Goal: Task Accomplishment & Management: Complete application form

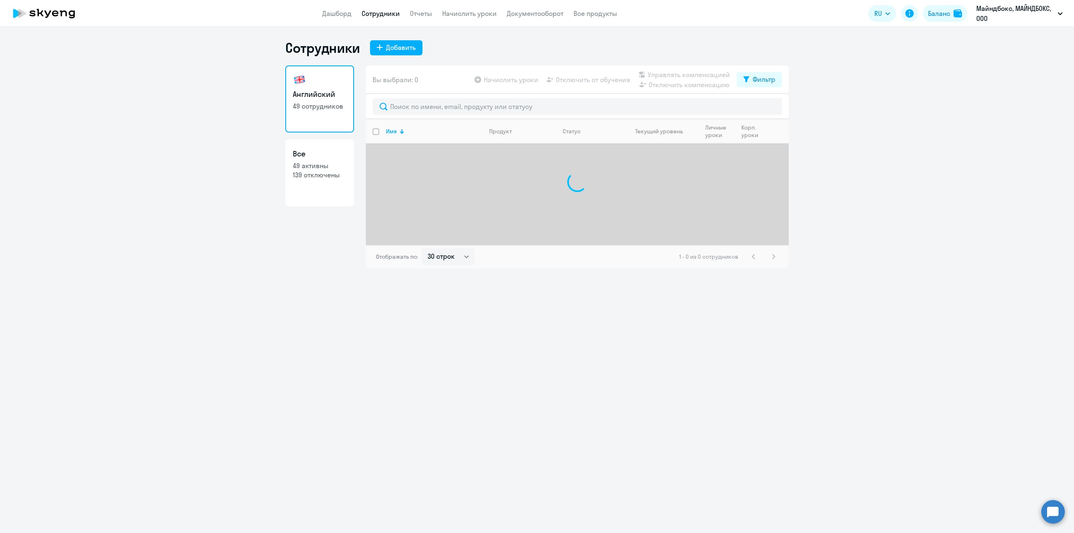
select select "30"
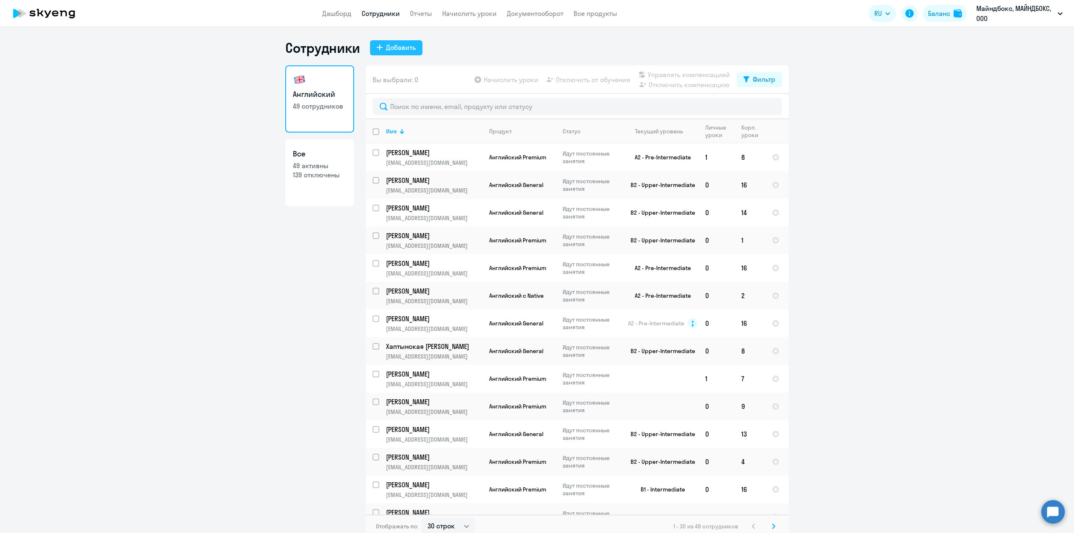
click at [387, 45] on div "Добавить" at bounding box center [401, 47] width 30 height 10
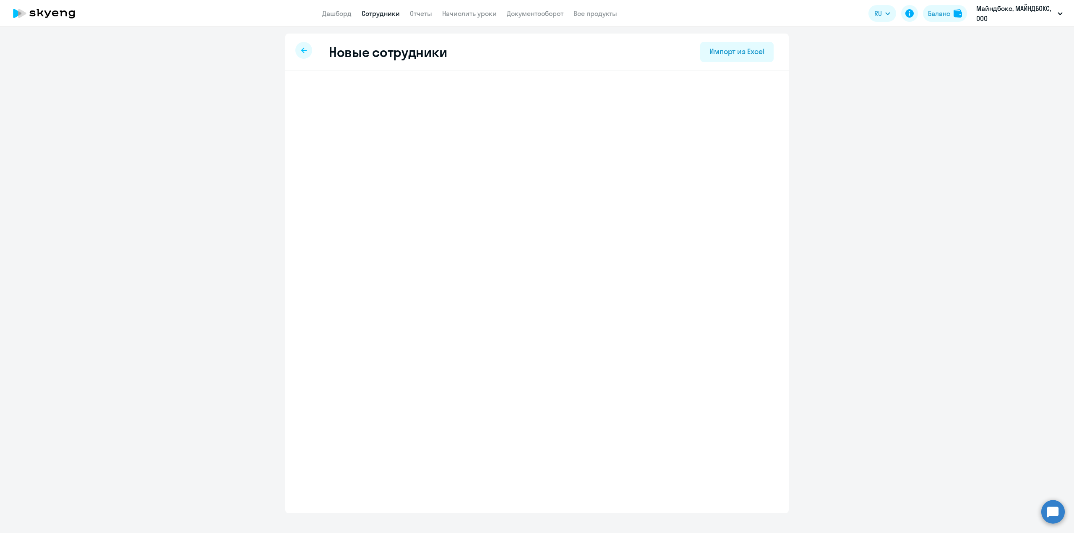
select select "english_adult_not_native_speaker"
select select "3"
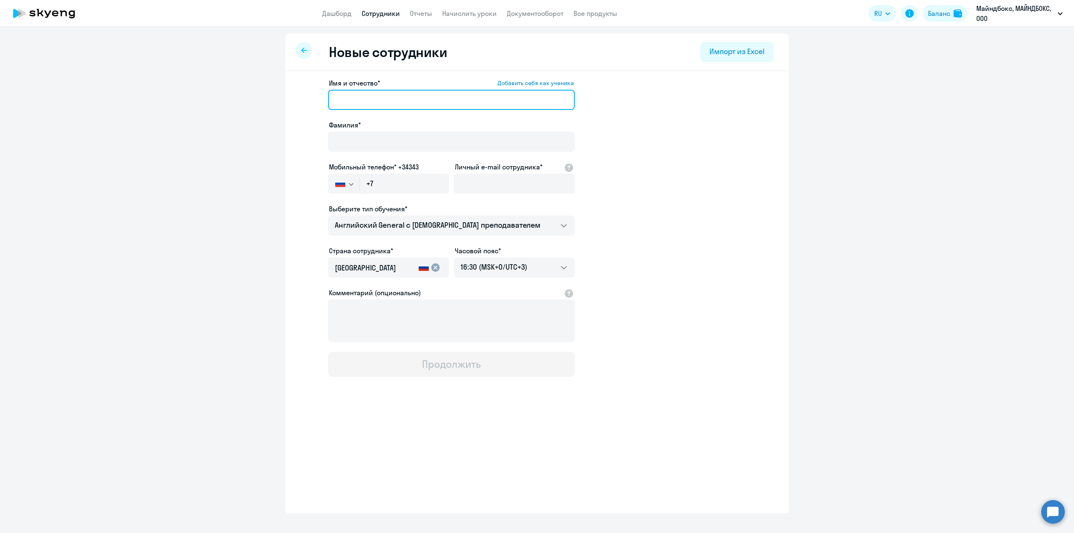
click at [366, 98] on input "Имя и отчество* Добавить себя как ученика" at bounding box center [451, 100] width 247 height 20
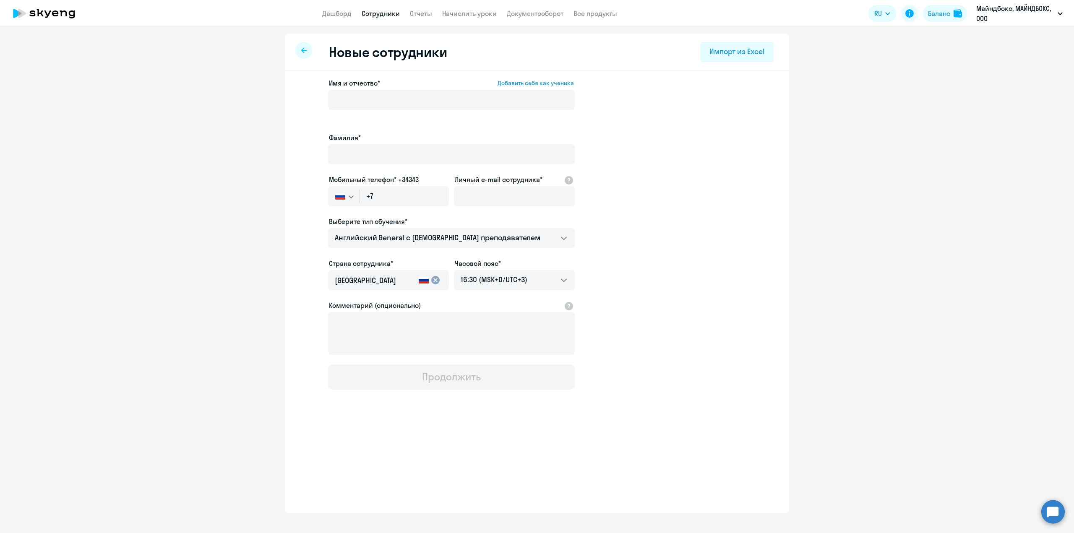
click at [294, 49] on div "Новые сотрудники Импорт из Excel" at bounding box center [536, 53] width 503 height 38
click at [307, 49] on div at bounding box center [303, 50] width 17 height 17
select select "30"
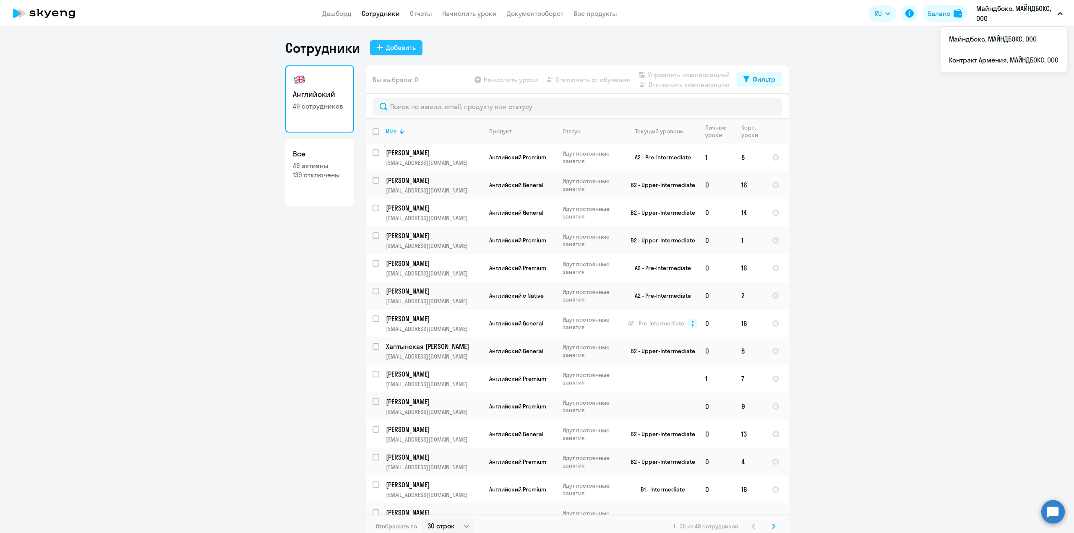
click at [400, 52] on button "Добавить" at bounding box center [396, 47] width 52 height 15
select select "english_adult_not_native_speaker"
select select "3"
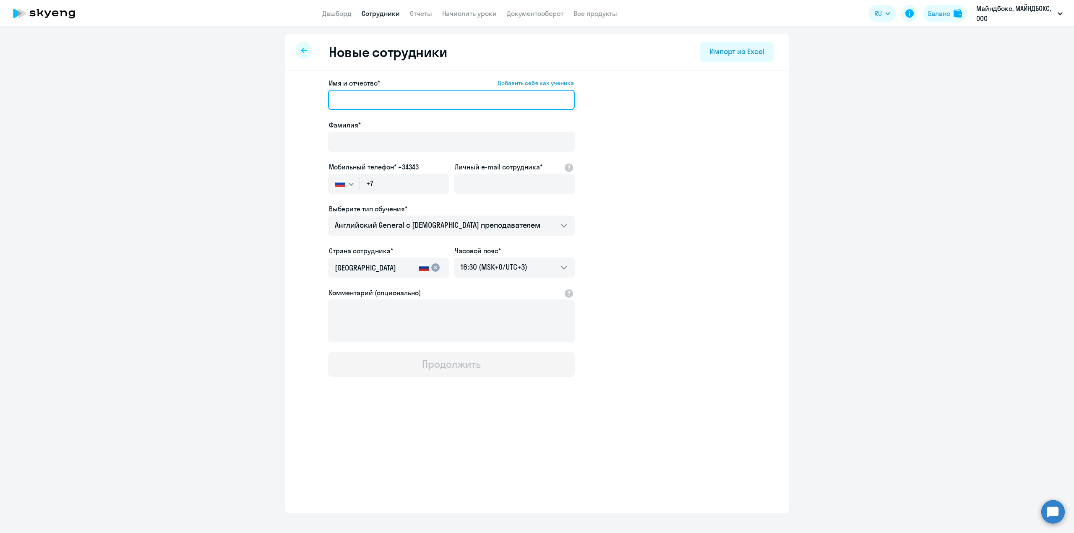
click at [390, 108] on input "Имя и отчество* Добавить себя как ученика" at bounding box center [451, 100] width 247 height 20
paste input "[PERSON_NAME]"
drag, startPoint x: 403, startPoint y: 99, endPoint x: 362, endPoint y: 95, distance: 41.3
click at [362, 95] on input "[PERSON_NAME]" at bounding box center [451, 100] width 247 height 20
click at [358, 98] on input "[PERSON_NAME]" at bounding box center [451, 100] width 247 height 20
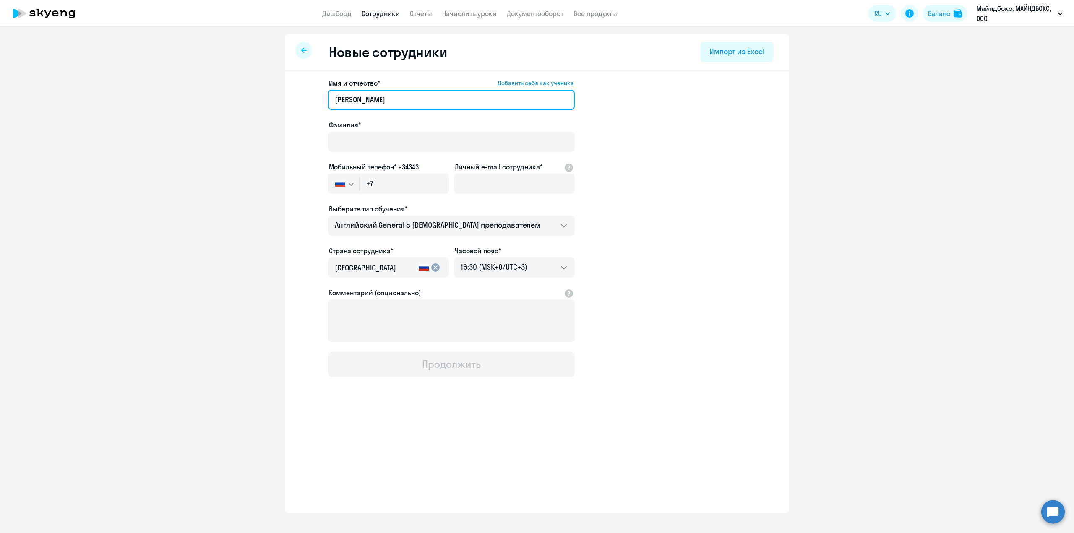
drag, startPoint x: 362, startPoint y: 99, endPoint x: 327, endPoint y: 98, distance: 34.4
click at [327, 98] on app-new-student-form "Имя и отчество* Добавить себя как ученика [PERSON_NAME]* Мобильный телефон* +34…" at bounding box center [537, 227] width 476 height 299
type input "[PERSON_NAME]"
click at [356, 144] on input "Фамилия*" at bounding box center [451, 142] width 247 height 20
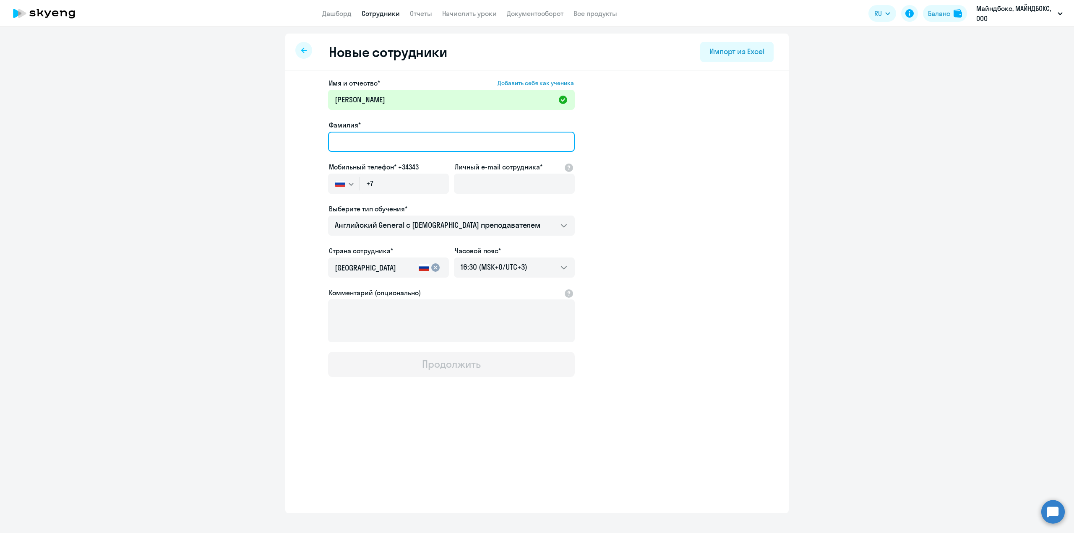
paste input "Рудзий"
type input "Рудзий"
click at [391, 184] on input "+7" at bounding box center [403, 184] width 89 height 20
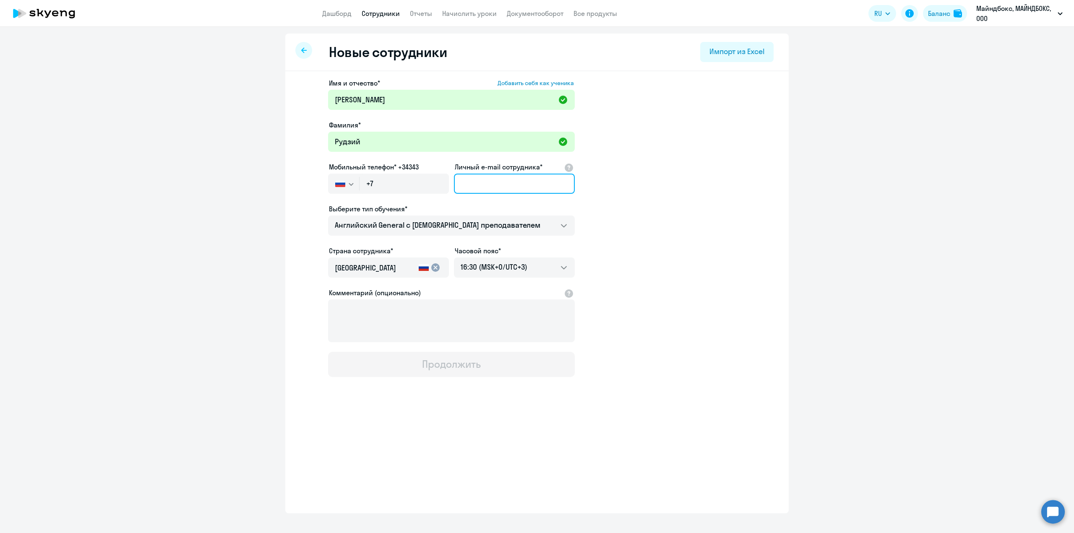
click at [502, 187] on input "Личный e-mail сотрудника*" at bounding box center [514, 184] width 121 height 20
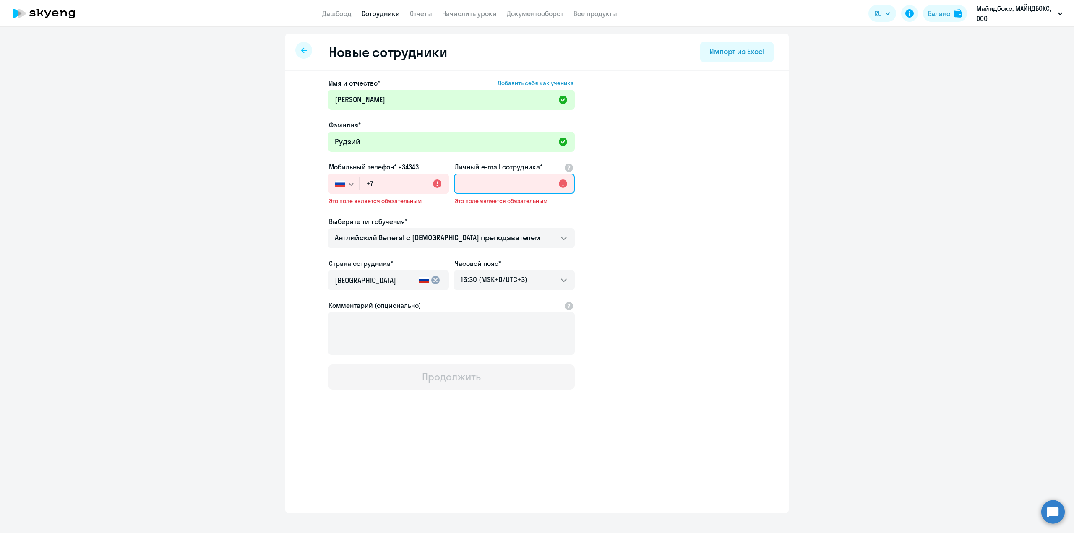
click at [472, 181] on input "Личный e-mail сотрудника*" at bounding box center [514, 184] width 121 height 20
paste input "[EMAIL_ADDRESS][DOMAIN_NAME]"
type input "[EMAIL_ADDRESS][DOMAIN_NAME]"
click at [674, 233] on app-new-student-form "Имя и отчество* Добавить себя как ученика [PERSON_NAME]* [PERSON_NAME] телефон*…" at bounding box center [537, 234] width 476 height 312
click at [392, 182] on input "+7" at bounding box center [403, 184] width 89 height 20
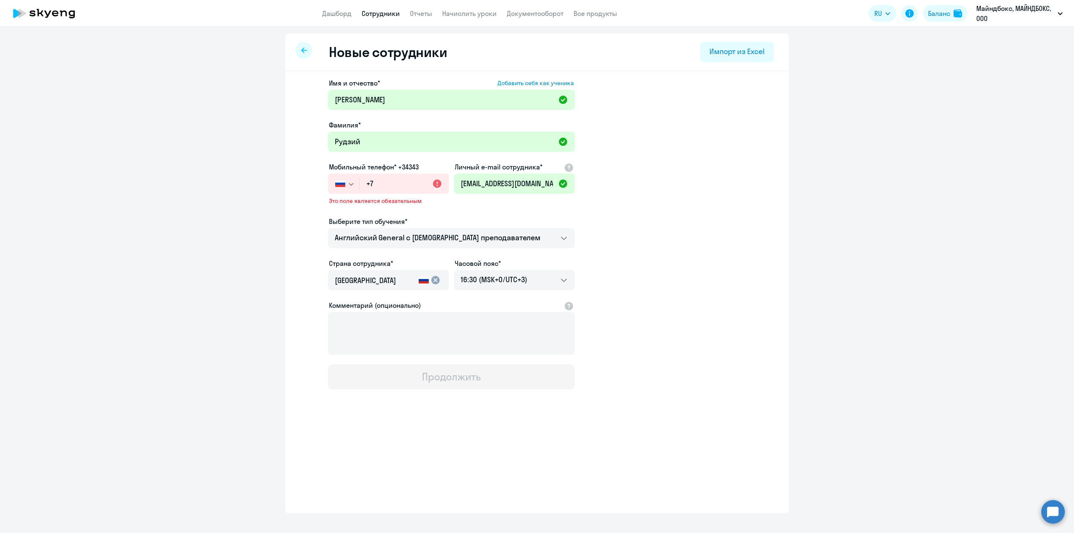
click at [415, 165] on label "Мобильный телефон* +34343" at bounding box center [374, 167] width 90 height 10
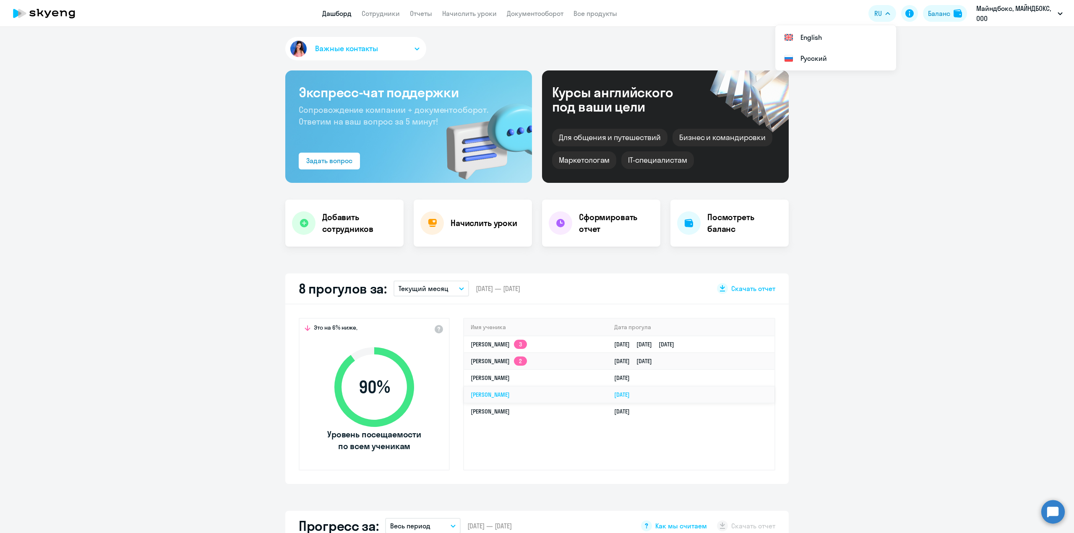
click at [496, 395] on link "[PERSON_NAME]" at bounding box center [490, 395] width 39 height 8
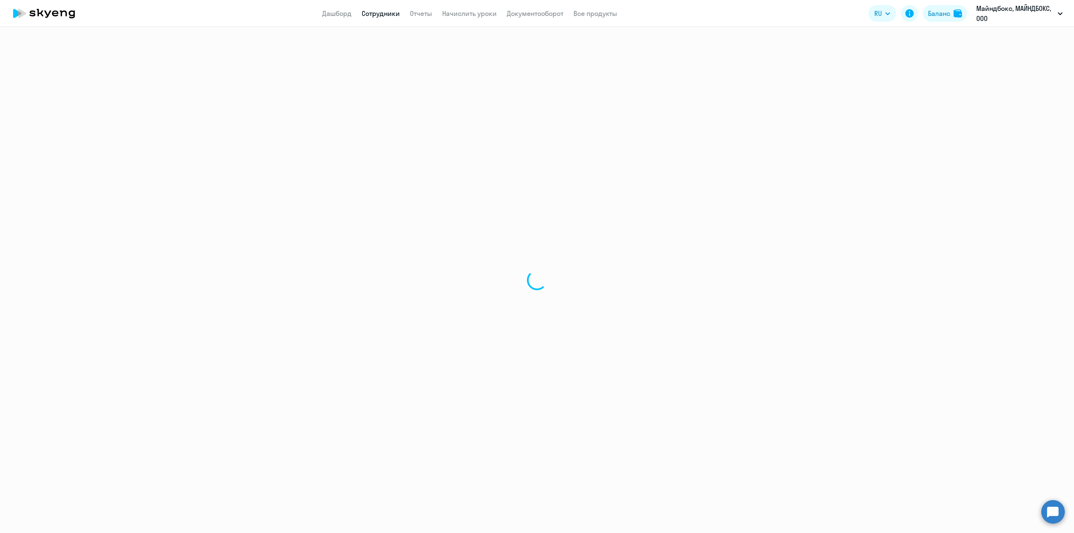
select select "english"
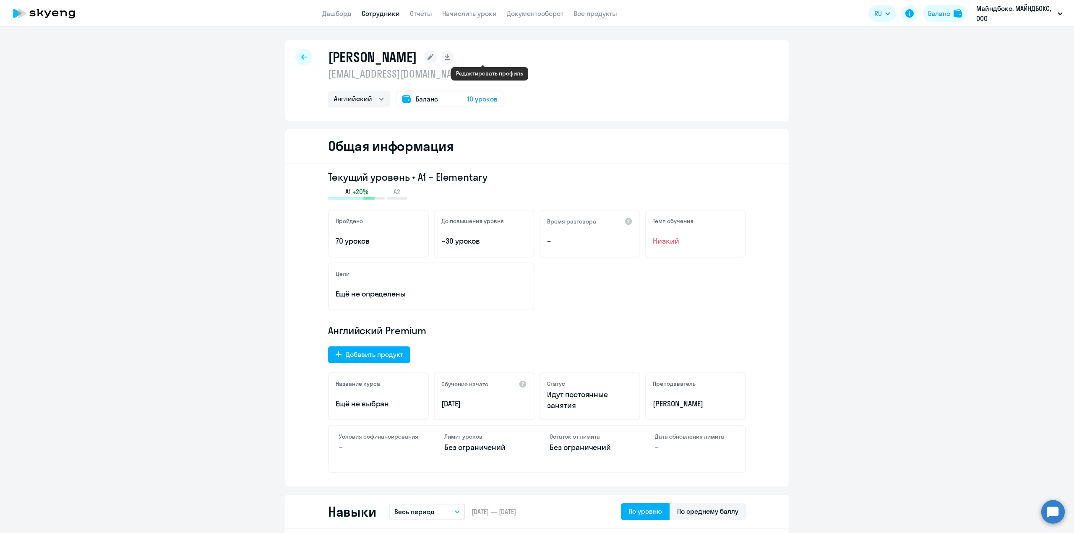
click at [437, 55] on rect at bounding box center [430, 56] width 13 height 13
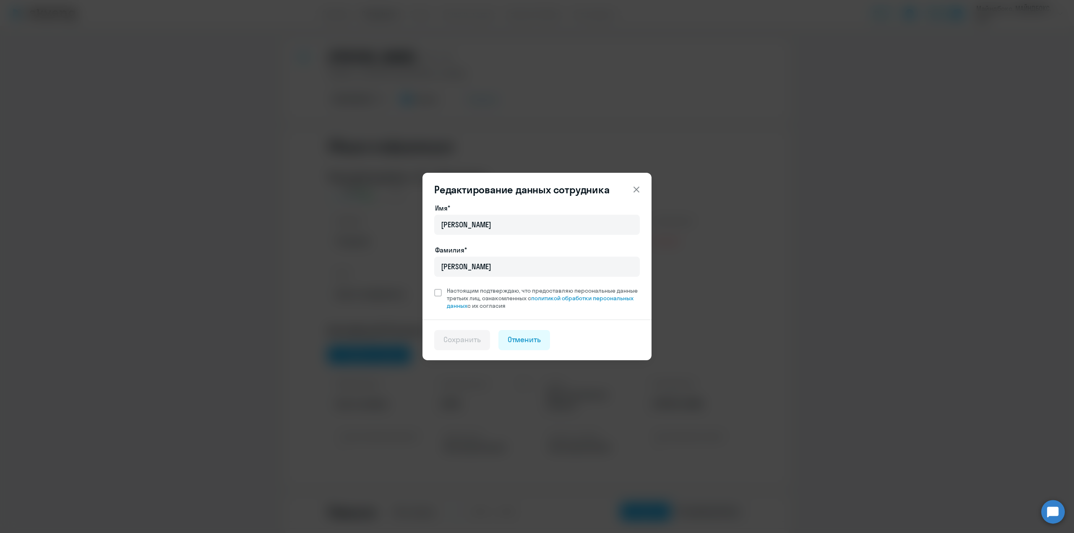
click at [634, 190] on icon at bounding box center [636, 190] width 10 height 10
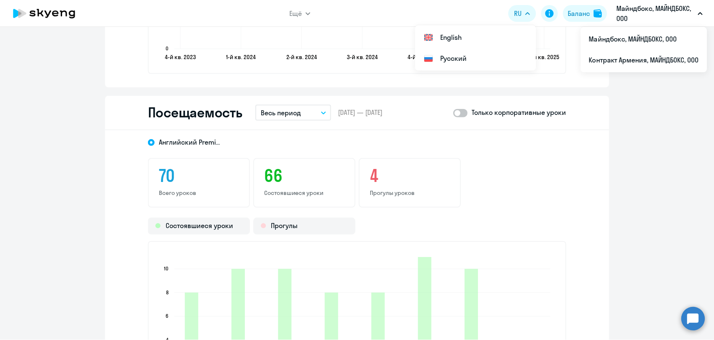
scroll to position [1026, 0]
